Goal: Find specific page/section: Find specific page/section

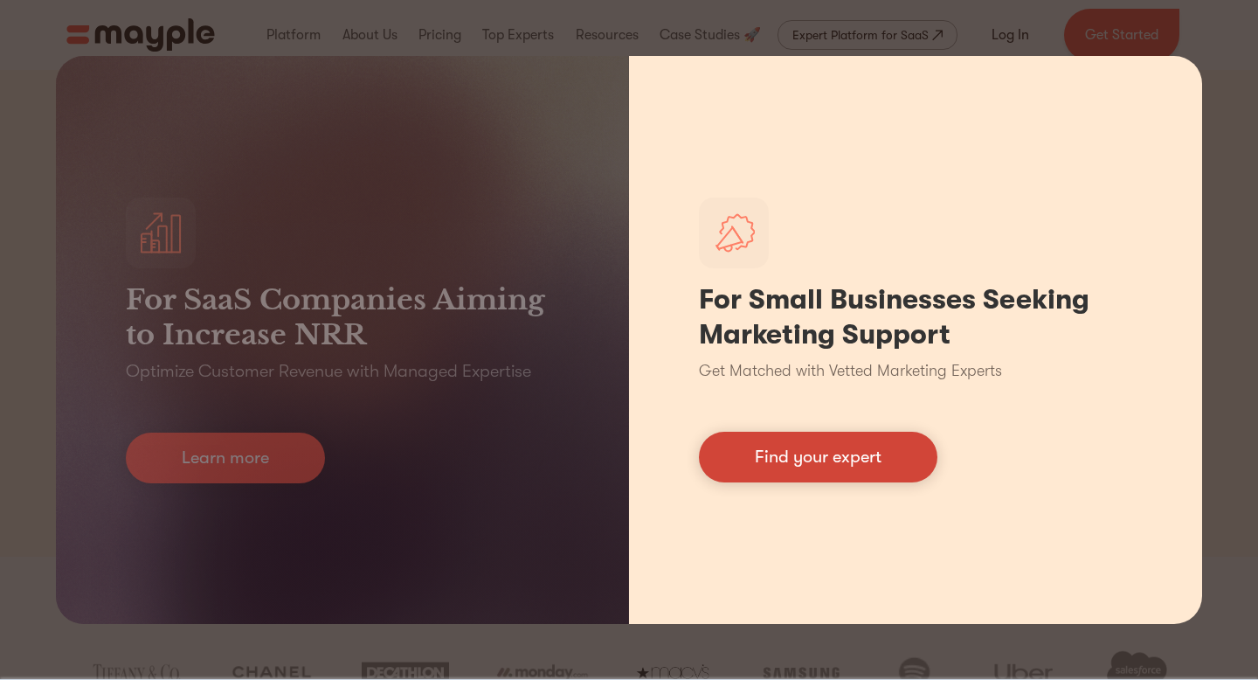
click at [847, 471] on link "Find your expert" at bounding box center [818, 457] width 239 height 51
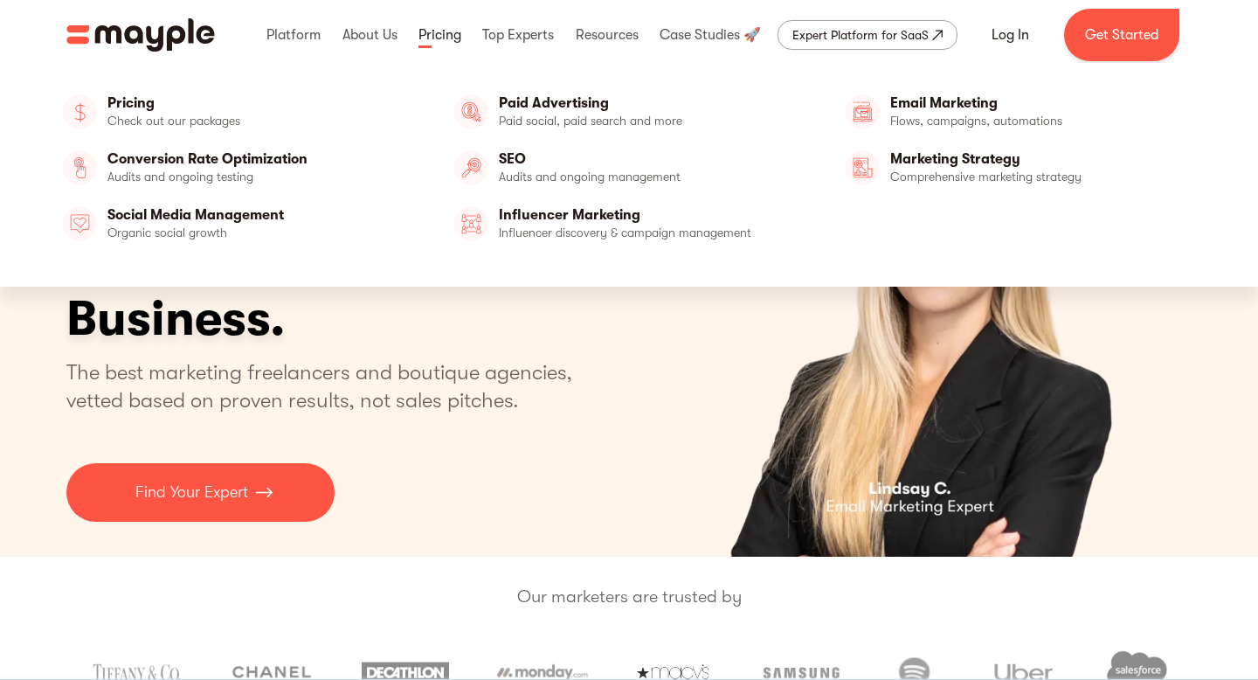
click at [440, 37] on link at bounding box center [440, 35] width 52 height 56
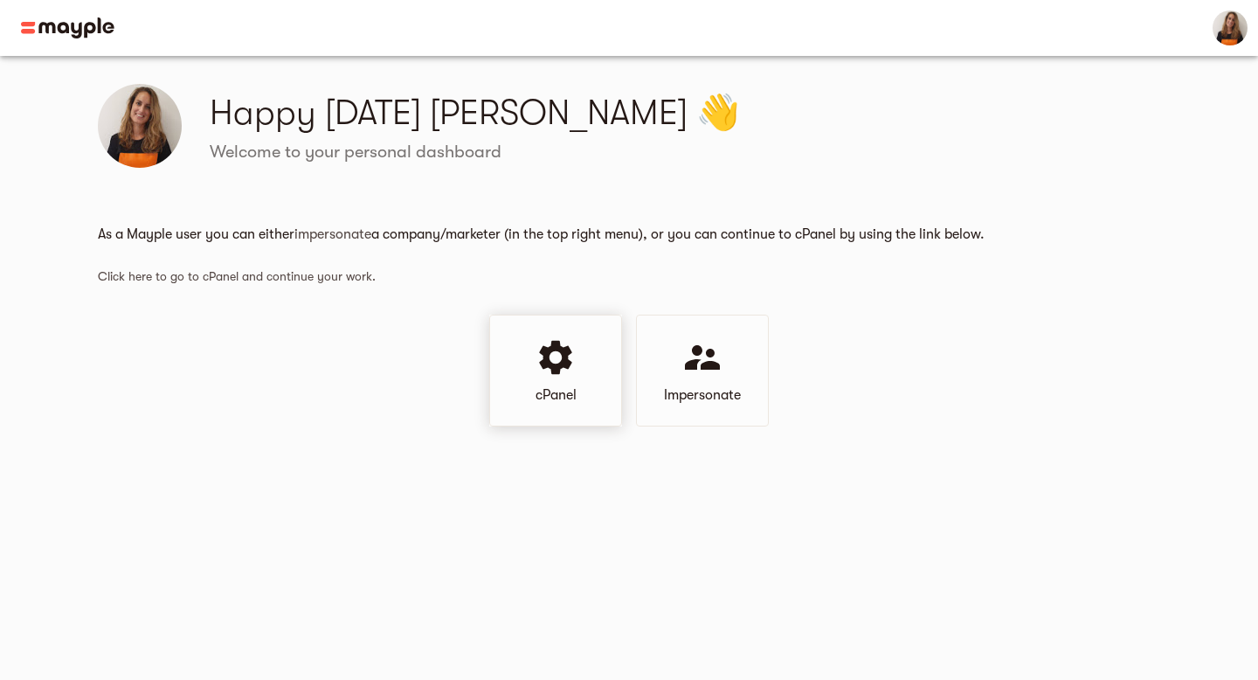
click at [579, 370] on div "cPanel" at bounding box center [555, 371] width 133 height 112
